Goal: Task Accomplishment & Management: Manage account settings

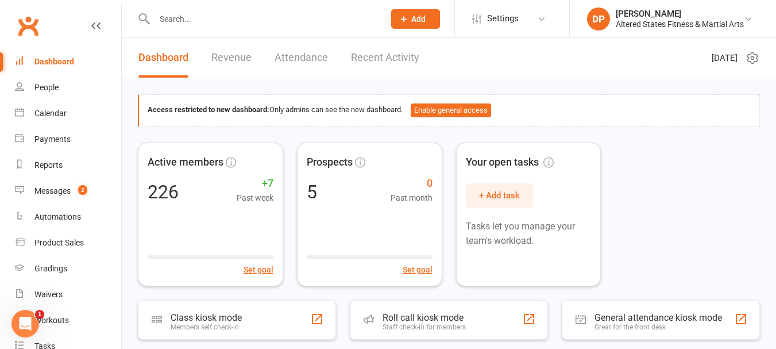
click at [196, 24] on input "text" at bounding box center [263, 19] width 225 height 16
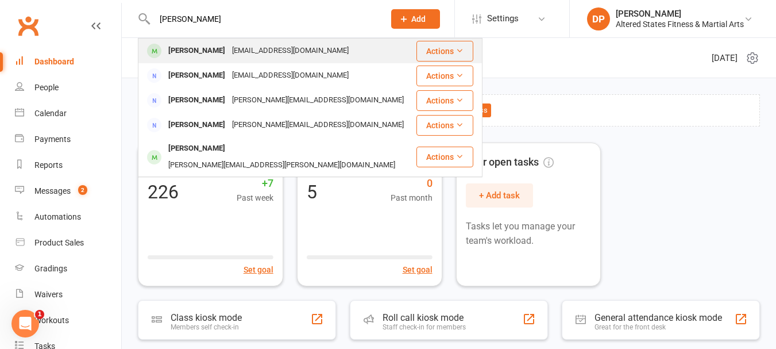
type input "[PERSON_NAME]"
click at [204, 48] on div "[PERSON_NAME]" at bounding box center [197, 50] width 64 height 17
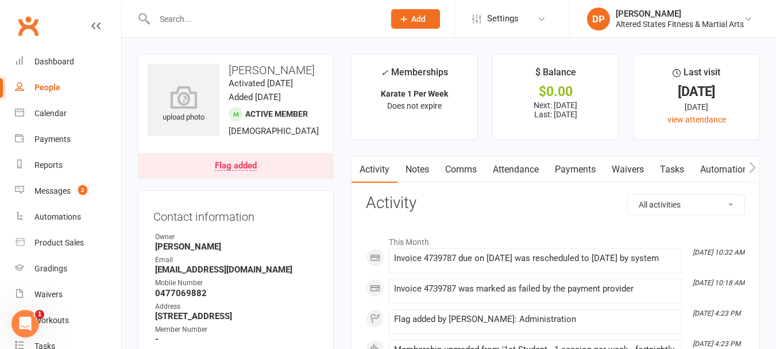
click at [585, 173] on link "Payments" at bounding box center [575, 169] width 57 height 26
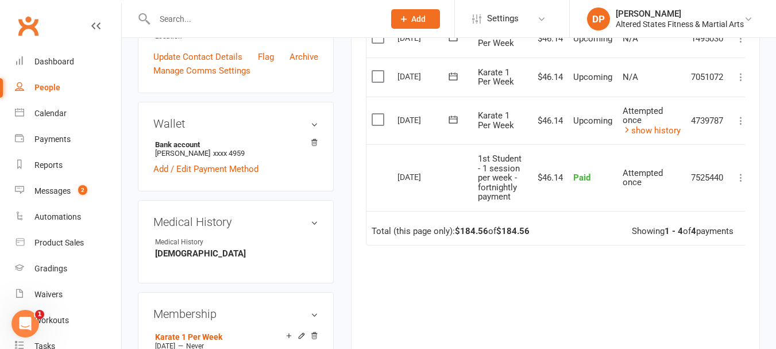
scroll to position [345, 0]
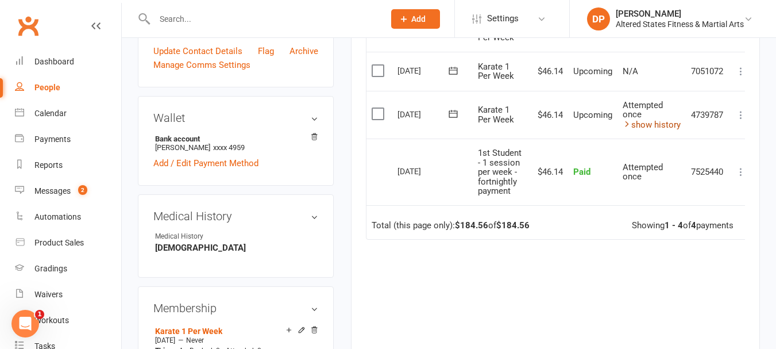
click at [647, 125] on link "show history" at bounding box center [651, 124] width 58 height 10
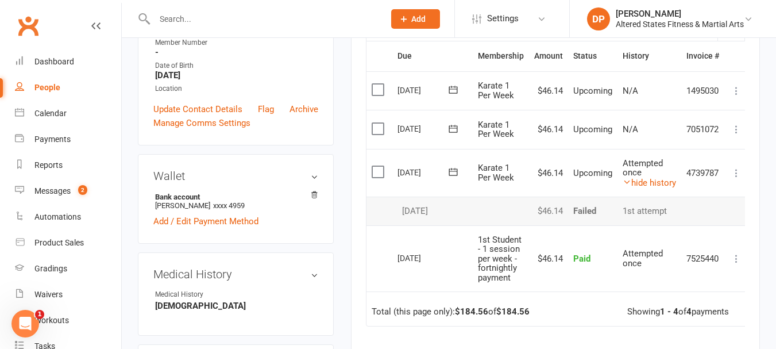
scroll to position [287, 0]
click at [738, 130] on icon at bounding box center [735, 128] width 11 height 11
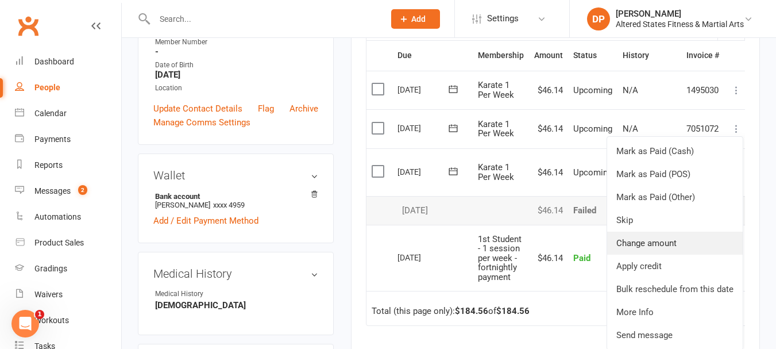
click at [643, 244] on link "Change amount" at bounding box center [675, 242] width 136 height 23
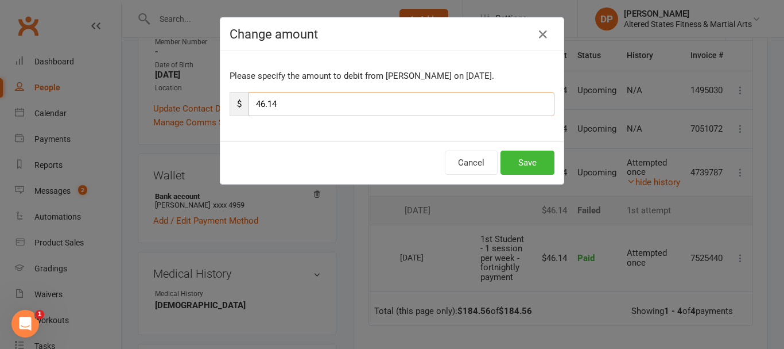
drag, startPoint x: 274, startPoint y: 102, endPoint x: 265, endPoint y: 105, distance: 10.2
click at [265, 105] on input "46.14" at bounding box center [402, 104] width 306 height 24
drag, startPoint x: 260, startPoint y: 103, endPoint x: 252, endPoint y: 107, distance: 9.0
click at [252, 107] on input "46.28" at bounding box center [402, 104] width 306 height 24
type input "92.28"
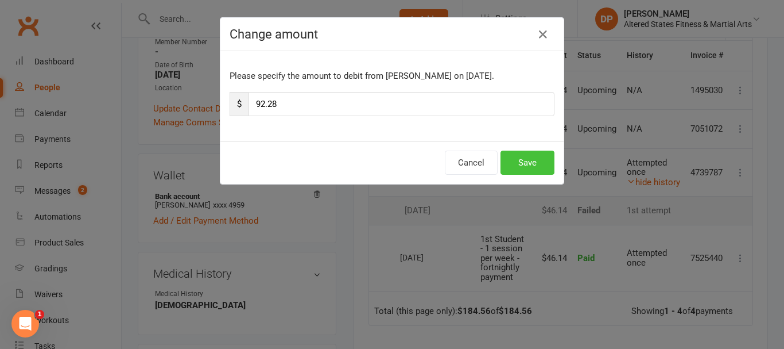
click at [534, 173] on button "Save" at bounding box center [528, 162] width 54 height 24
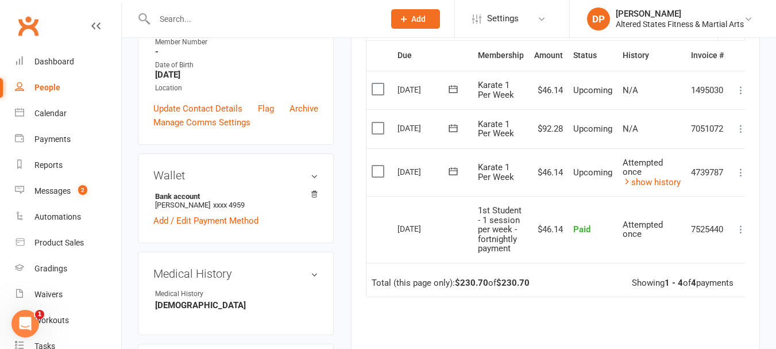
scroll to position [345, 0]
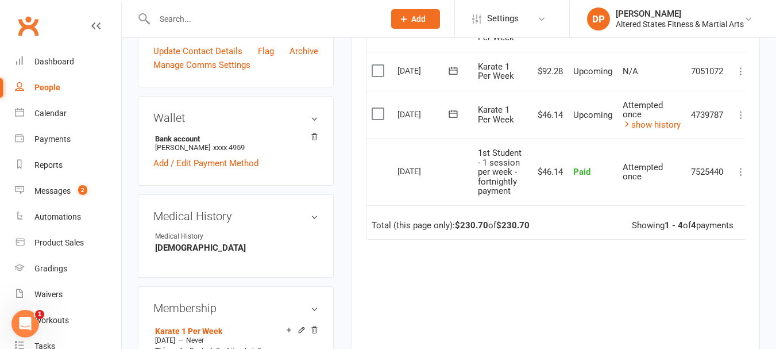
click at [744, 116] on icon at bounding box center [740, 114] width 11 height 11
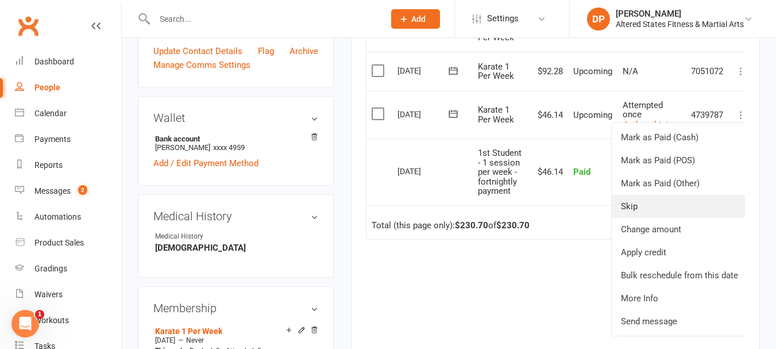
click at [637, 206] on link "Skip" at bounding box center [680, 206] width 136 height 23
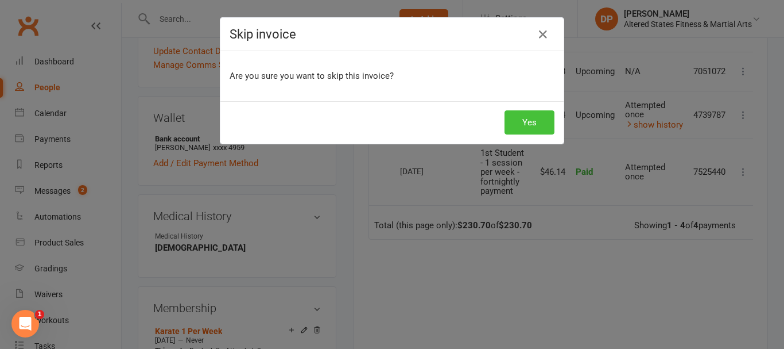
click at [517, 122] on button "Yes" at bounding box center [530, 122] width 50 height 24
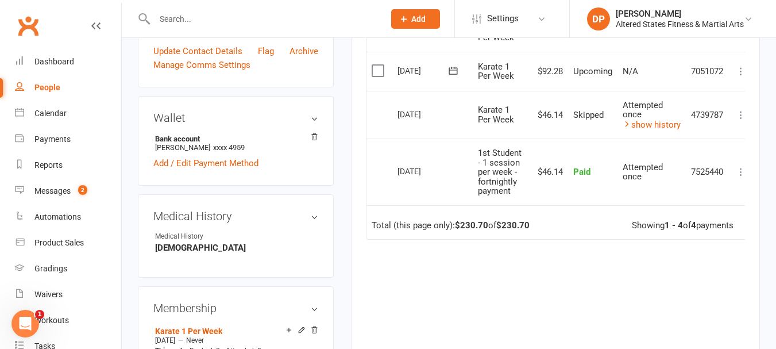
click at [51, 87] on div "People" at bounding box center [47, 87] width 26 height 9
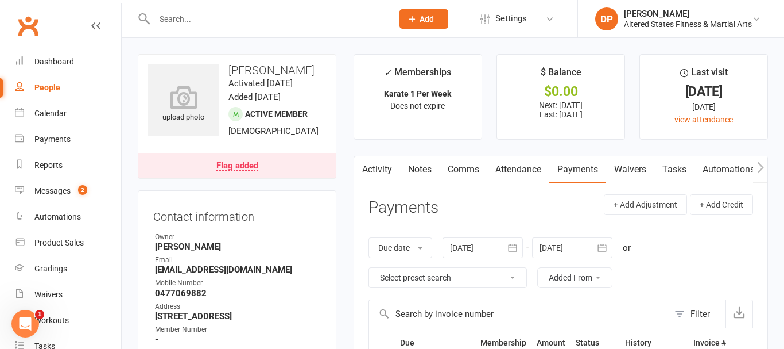
select select "100"
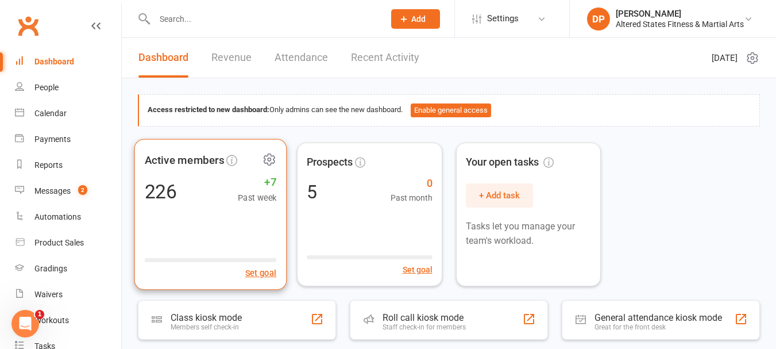
click at [207, 192] on div "226 +7 Past week" at bounding box center [211, 191] width 132 height 26
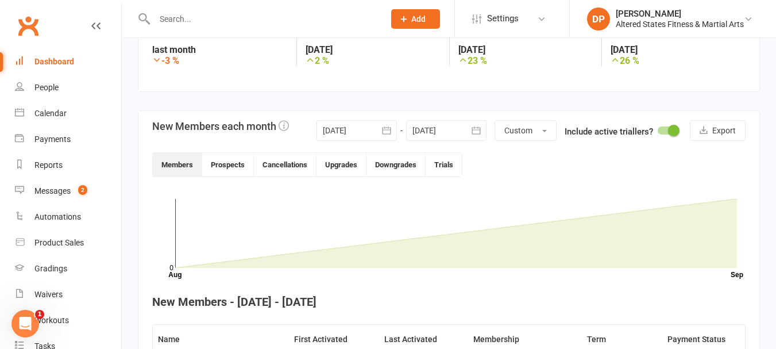
scroll to position [191, 0]
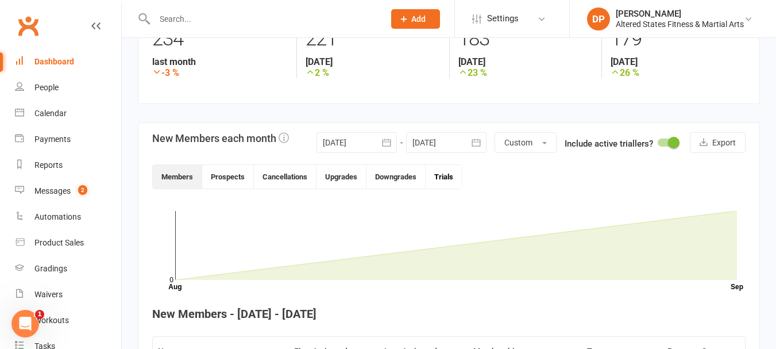
click at [442, 180] on button "Trials" at bounding box center [443, 177] width 36 height 24
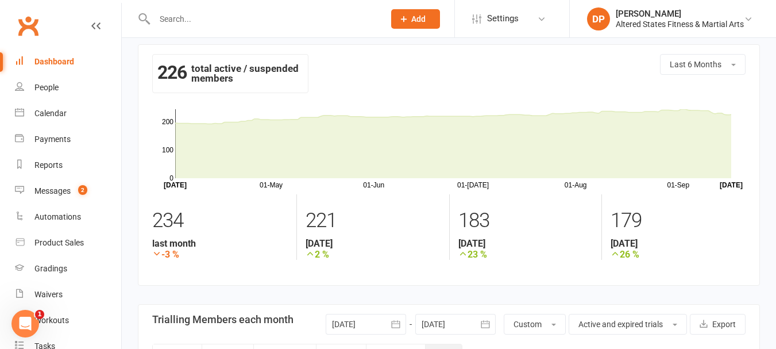
scroll to position [0, 0]
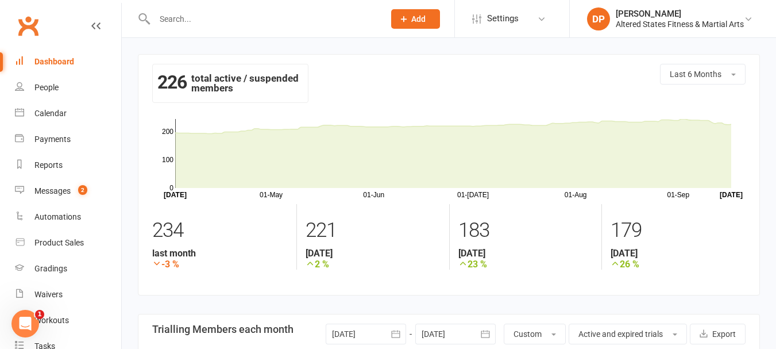
click at [161, 14] on input "text" at bounding box center [263, 19] width 225 height 16
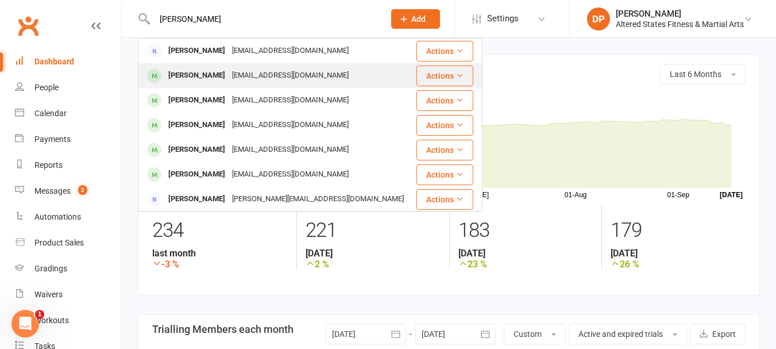
type input "hannah"
click at [203, 76] on div "[PERSON_NAME]" at bounding box center [197, 75] width 64 height 17
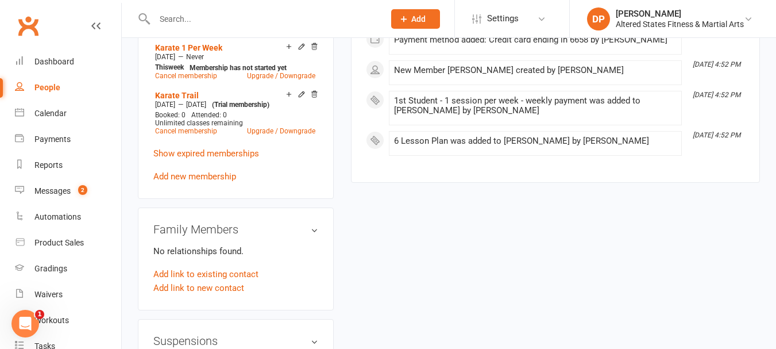
scroll to position [632, 0]
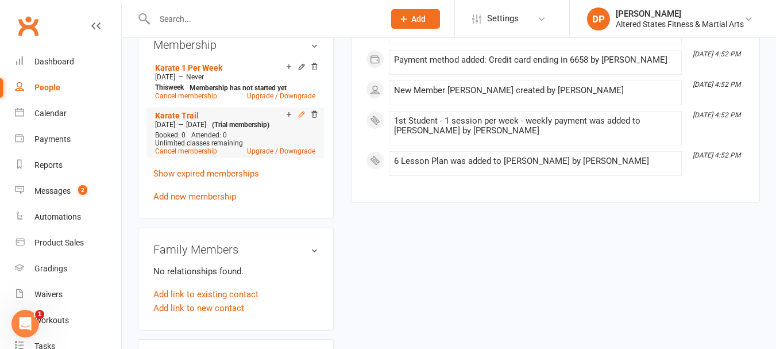
click at [301, 118] on icon at bounding box center [301, 114] width 8 height 8
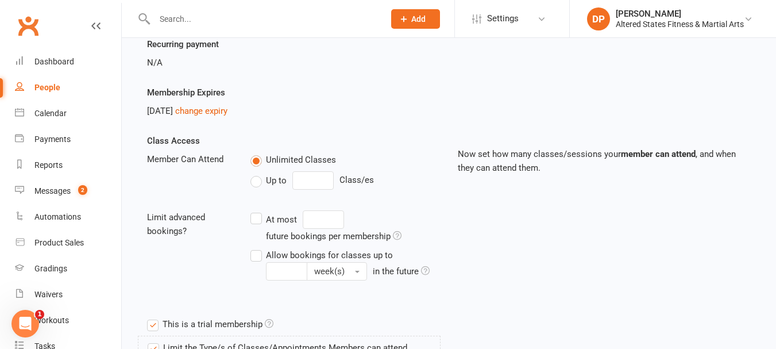
scroll to position [115, 0]
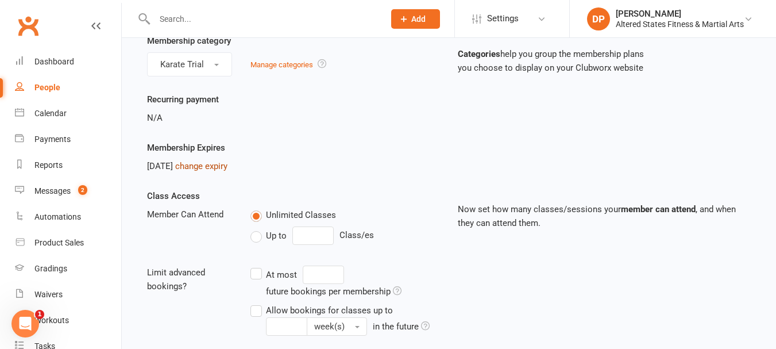
click at [226, 163] on link "change expiry" at bounding box center [201, 166] width 52 height 10
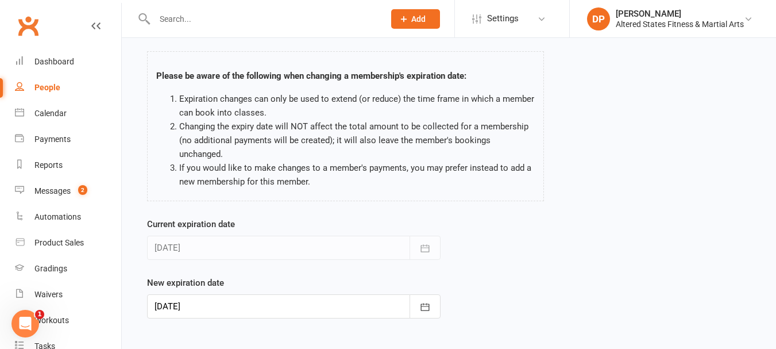
scroll to position [98, 0]
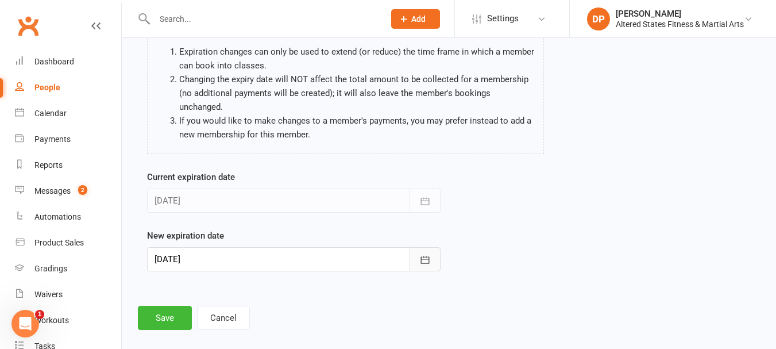
click at [421, 254] on icon "button" at bounding box center [424, 259] width 11 height 11
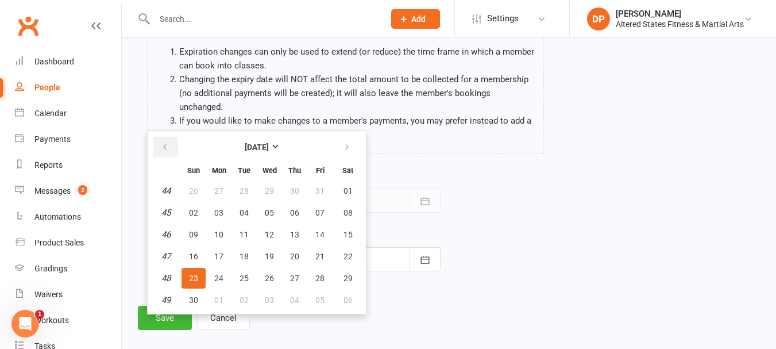
click at [168, 142] on icon "button" at bounding box center [165, 146] width 8 height 9
click at [167, 142] on icon "button" at bounding box center [165, 146] width 8 height 9
click at [194, 273] on span "28" at bounding box center [193, 277] width 9 height 9
type input "28 Sep 2025"
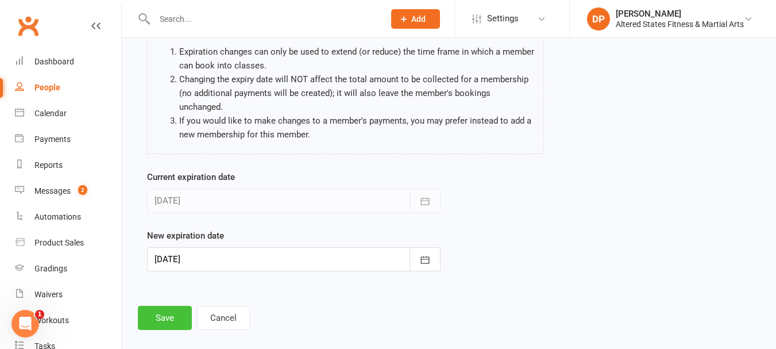
click at [173, 305] on button "Save" at bounding box center [165, 317] width 54 height 24
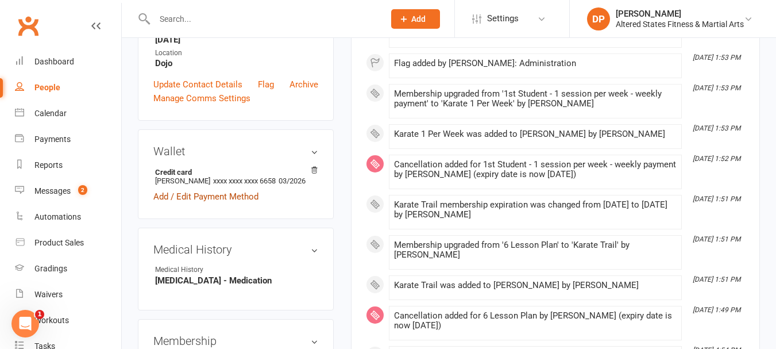
scroll to position [57, 0]
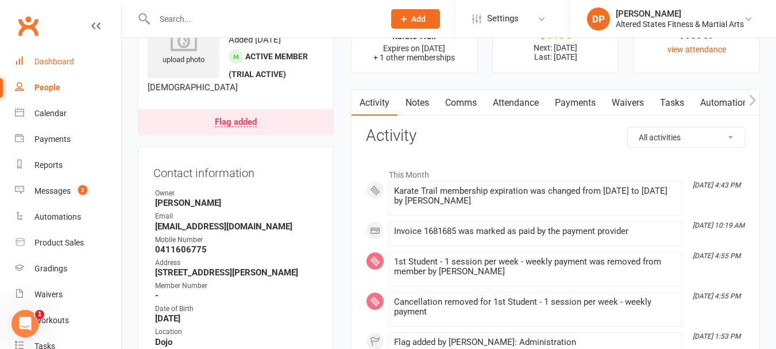
click at [57, 56] on link "Dashboard" at bounding box center [68, 62] width 106 height 26
